Goal: Task Accomplishment & Management: Manage account settings

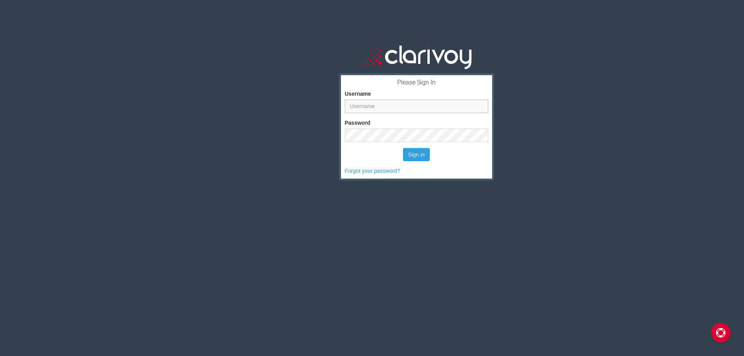
type input "jhouin"
click at [577, 203] on div "Please Sign In Username jhouin Password Sign in Forgot your password?" at bounding box center [417, 198] width 656 height 356
click at [412, 151] on button "Sign in" at bounding box center [416, 154] width 27 height 13
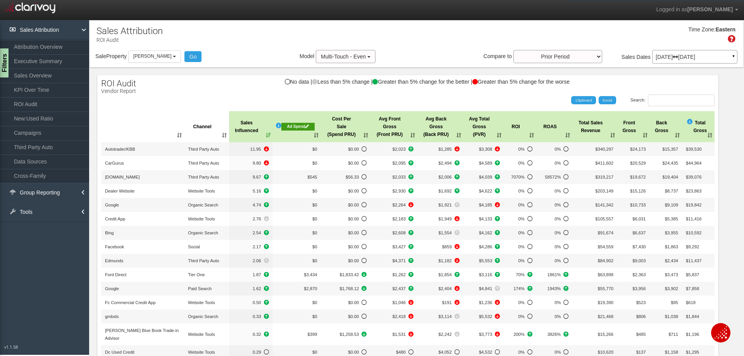
click at [285, 126] on div "Ad Spend" at bounding box center [298, 127] width 34 height 8
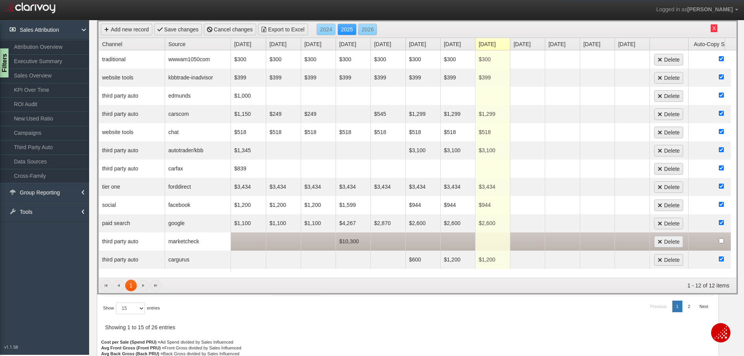
scroll to position [7, 0]
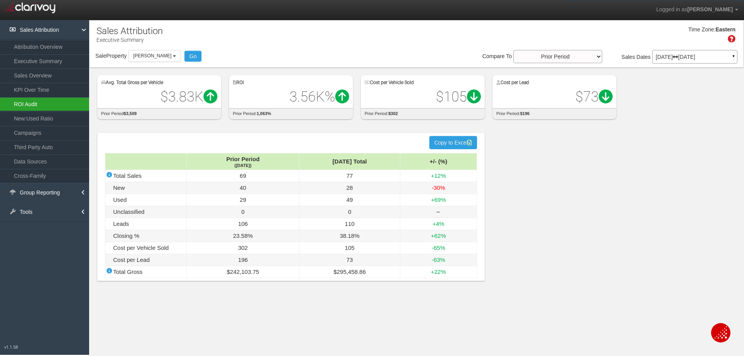
click at [34, 103] on link "ROI Audit" at bounding box center [44, 104] width 89 height 14
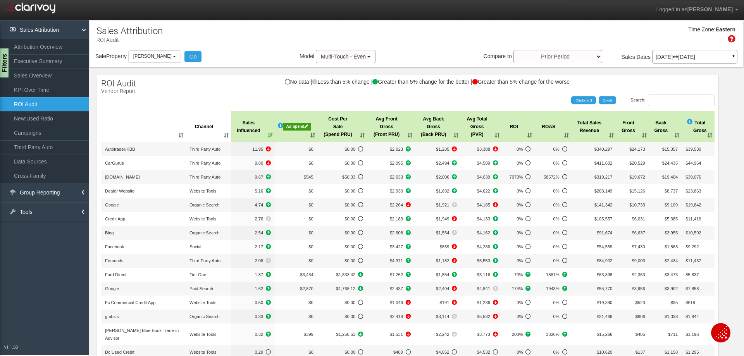
click at [295, 124] on div "Ad Spend" at bounding box center [297, 127] width 28 height 8
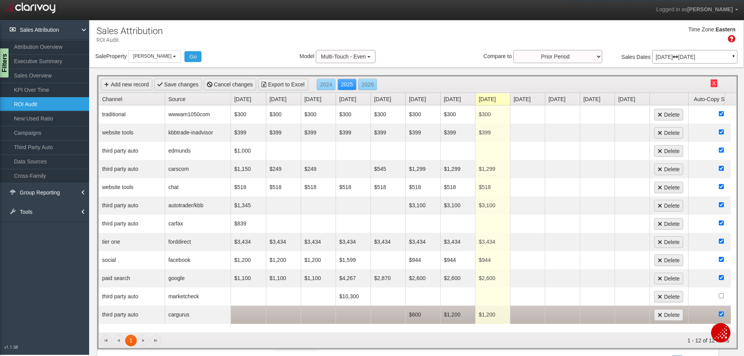
click at [498, 316] on td "$1,200" at bounding box center [492, 315] width 35 height 18
type input "1700."
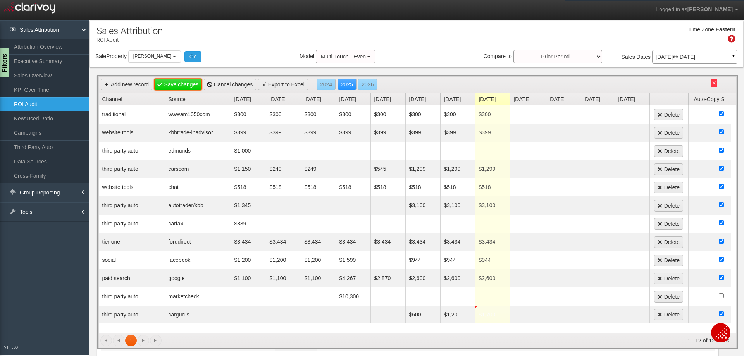
click at [172, 86] on link "Save changes" at bounding box center [178, 85] width 48 height 12
